Goal: Information Seeking & Learning: Learn about a topic

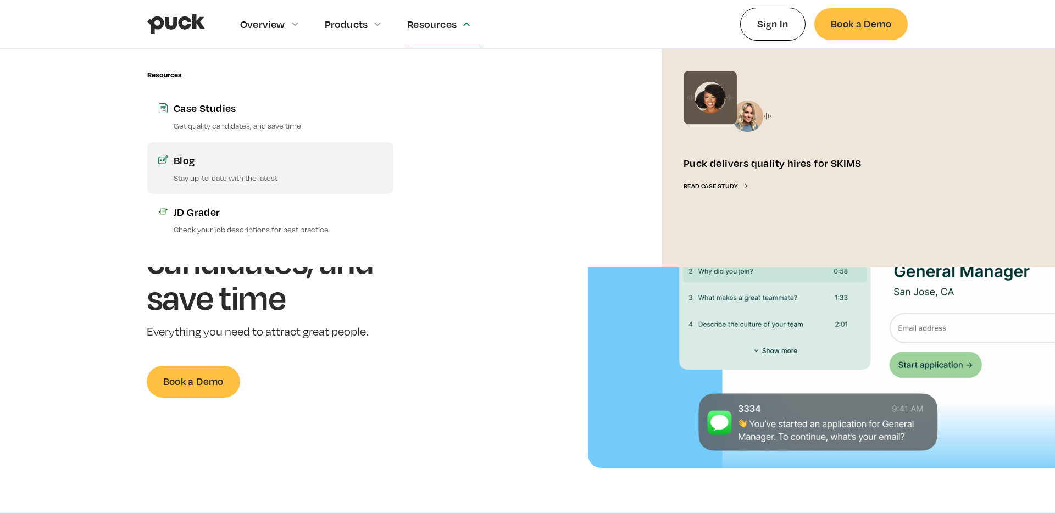
click at [182, 164] on div "Blog" at bounding box center [278, 160] width 209 height 14
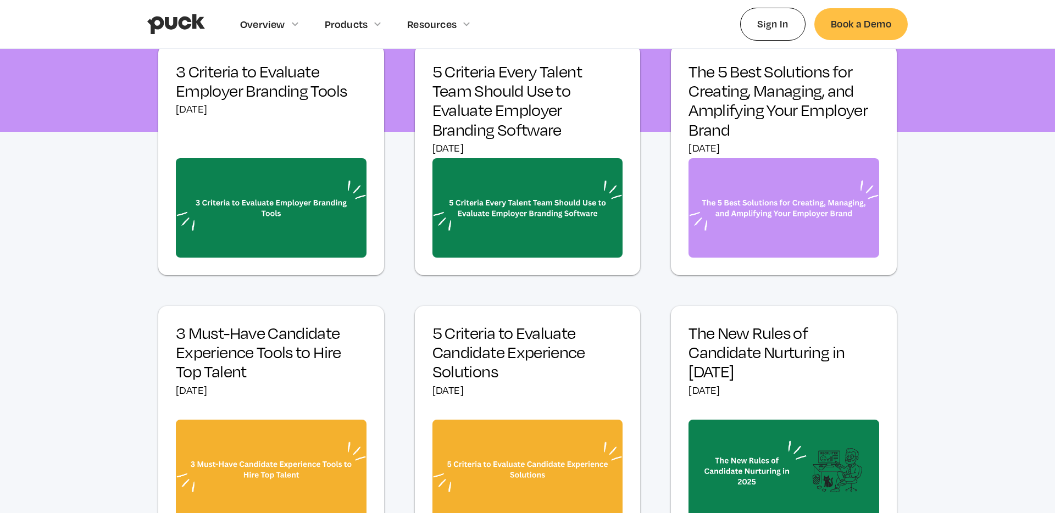
scroll to position [450, 0]
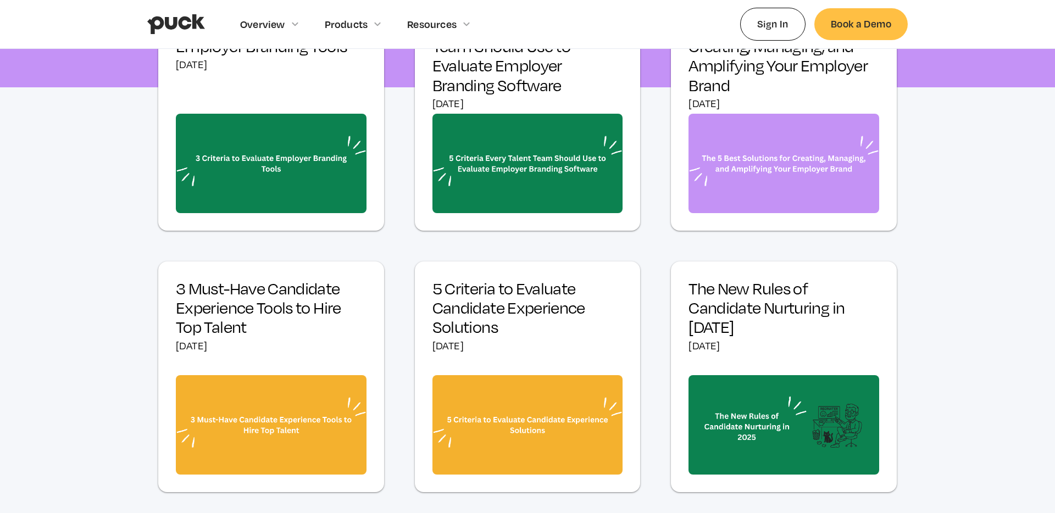
click at [485, 281] on h3 "5 Criteria to Evaluate Candidate Experience Solutions" at bounding box center [527, 308] width 191 height 58
click at [500, 290] on h3 "5 Criteria to Evaluate Candidate Experience Solutions" at bounding box center [527, 308] width 191 height 58
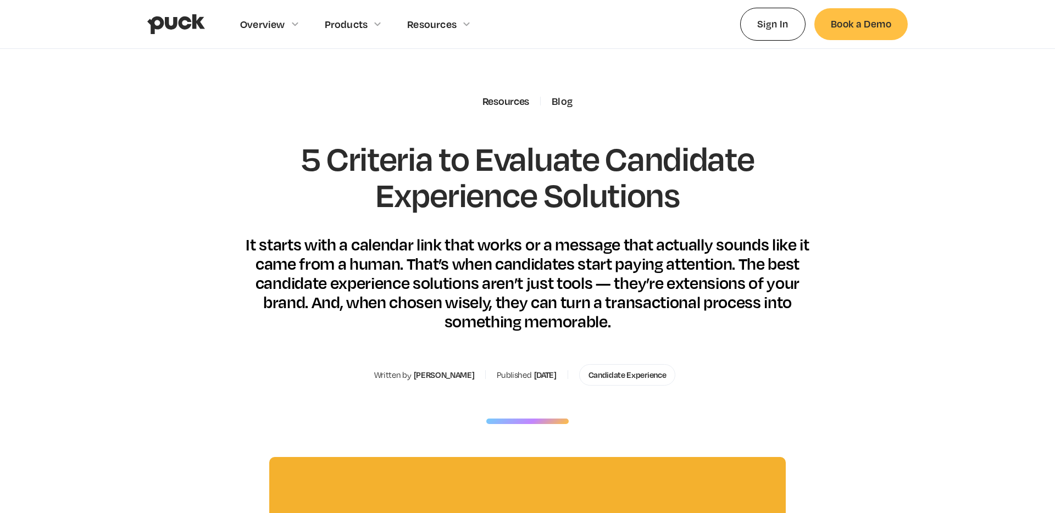
scroll to position [15, 0]
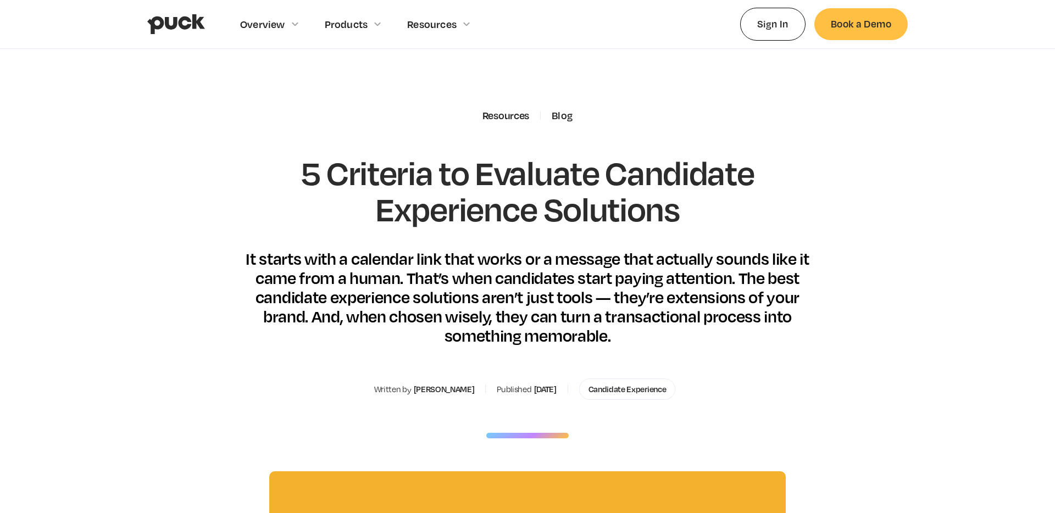
click at [500, 290] on div "It starts with a calendar link that works or a message that actually sounds lik…" at bounding box center [528, 297] width 576 height 97
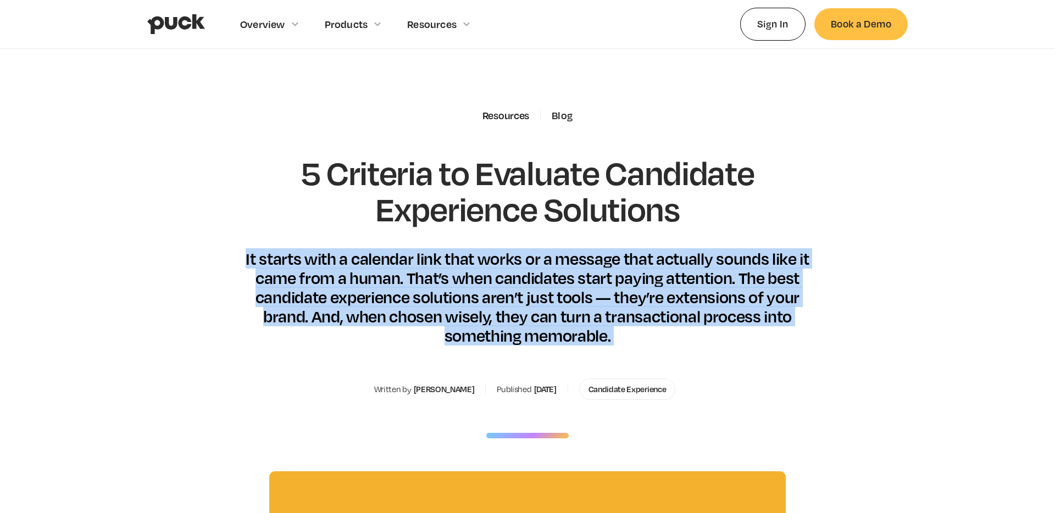
click at [500, 290] on div "It starts with a calendar link that works or a message that actually sounds lik…" at bounding box center [528, 297] width 576 height 97
click at [575, 291] on div "It starts with a calendar link that works or a message that actually sounds lik…" at bounding box center [528, 297] width 576 height 97
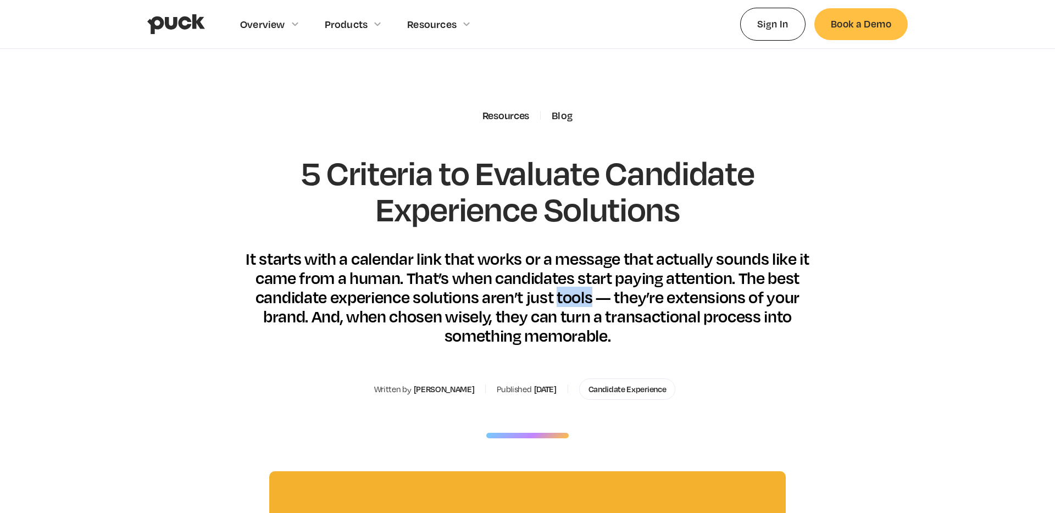
click at [575, 291] on div "It starts with a calendar link that works or a message that actually sounds lik…" at bounding box center [528, 297] width 576 height 97
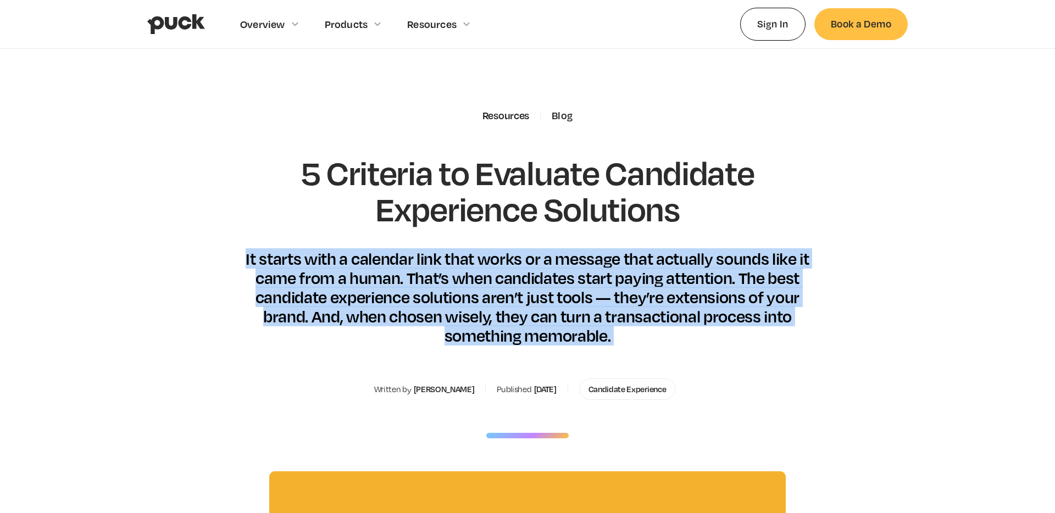
click at [575, 291] on div "It starts with a calendar link that works or a message that actually sounds lik…" at bounding box center [528, 297] width 576 height 97
click at [633, 302] on div "It starts with a calendar link that works or a message that actually sounds lik…" at bounding box center [528, 297] width 576 height 97
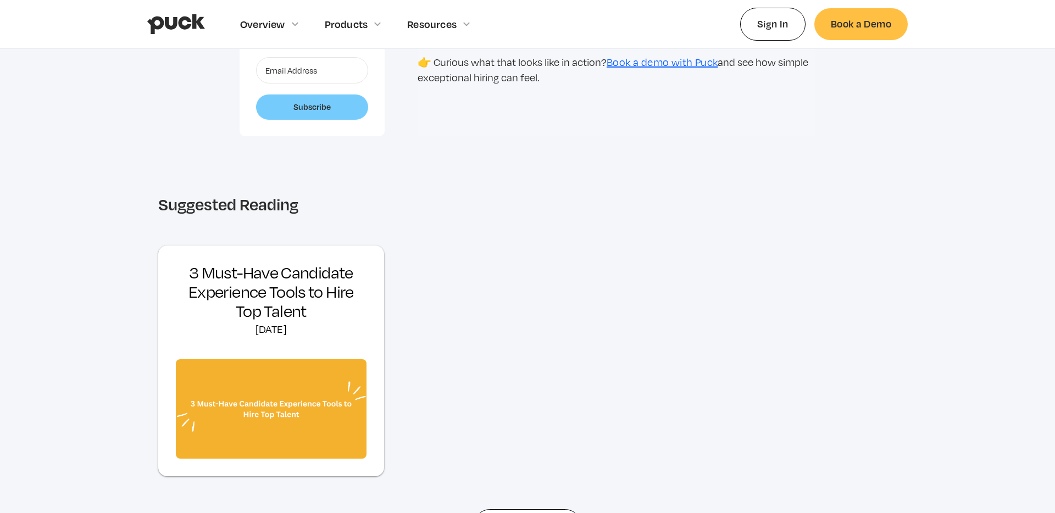
scroll to position [2362, 0]
